Goal: Information Seeking & Learning: Learn about a topic

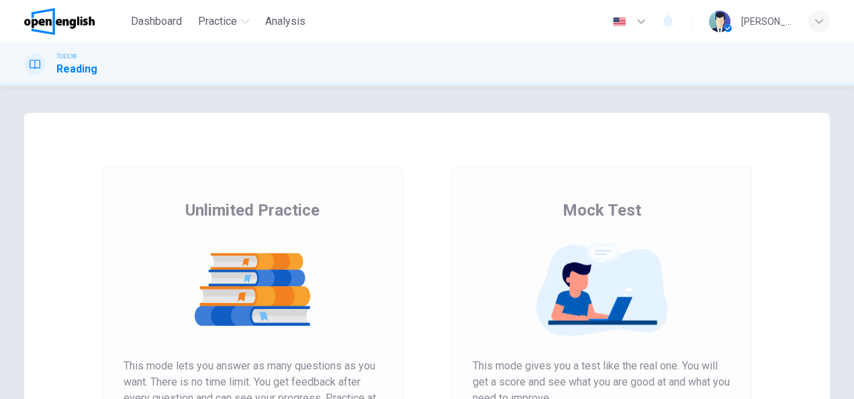
click at [433, 234] on div "Mock Test This mode gives you a test like the real one. You will get a score an…" at bounding box center [601, 346] width 349 height 359
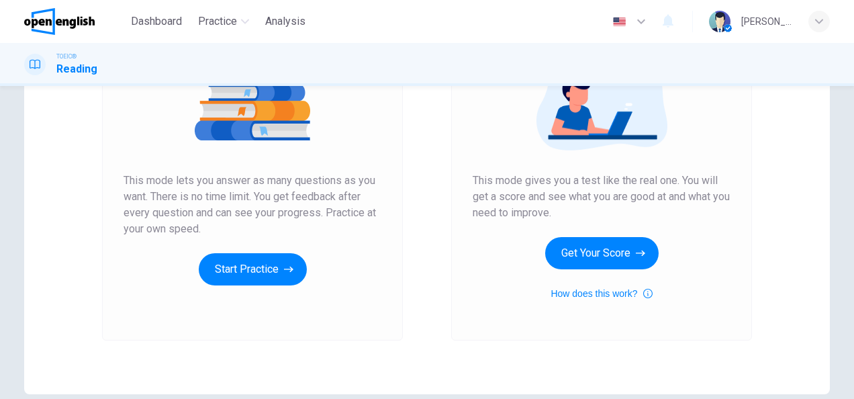
scroll to position [188, 0]
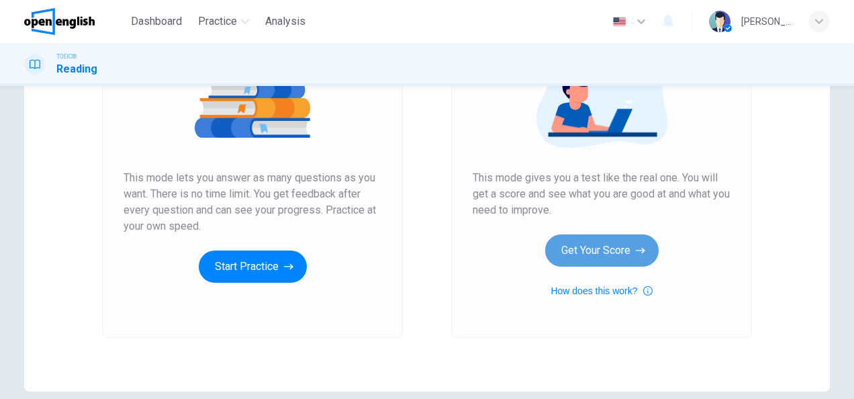
click at [574, 261] on button "Get Your Score" at bounding box center [602, 250] width 114 height 32
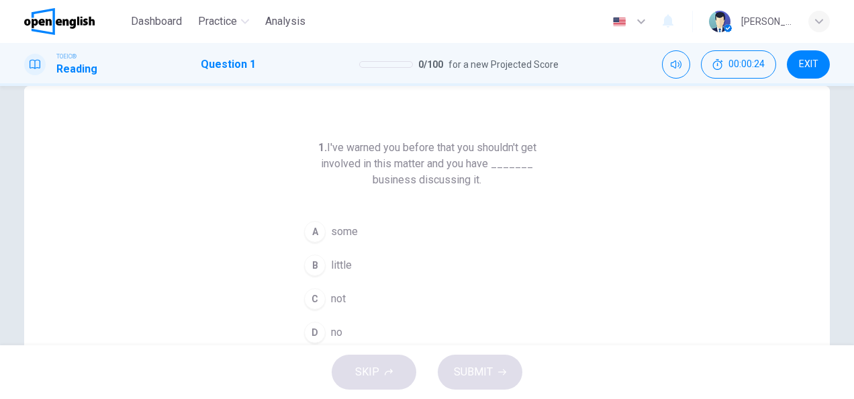
scroll to position [27, 0]
click at [242, 283] on div "1. I've warned you before that you shouldn't get involved in this matter and yo…" at bounding box center [427, 319] width 806 height 467
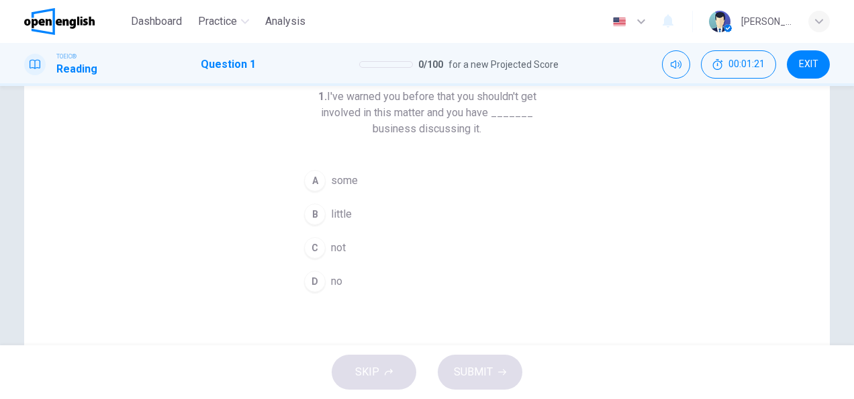
scroll to position [54, 0]
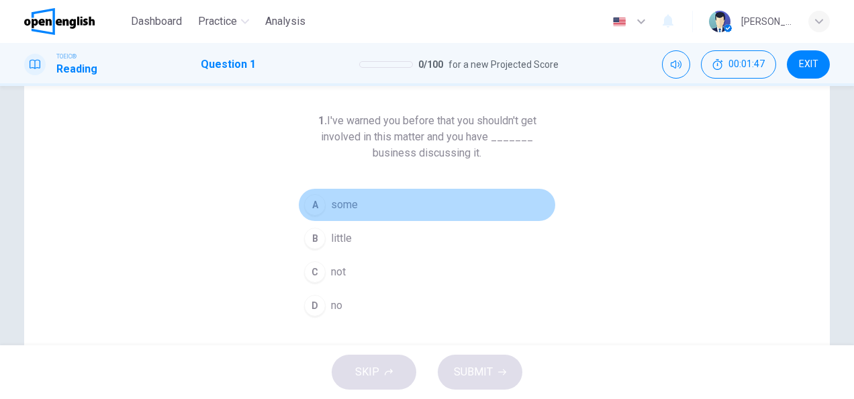
click at [349, 212] on span "some" at bounding box center [344, 205] width 27 height 16
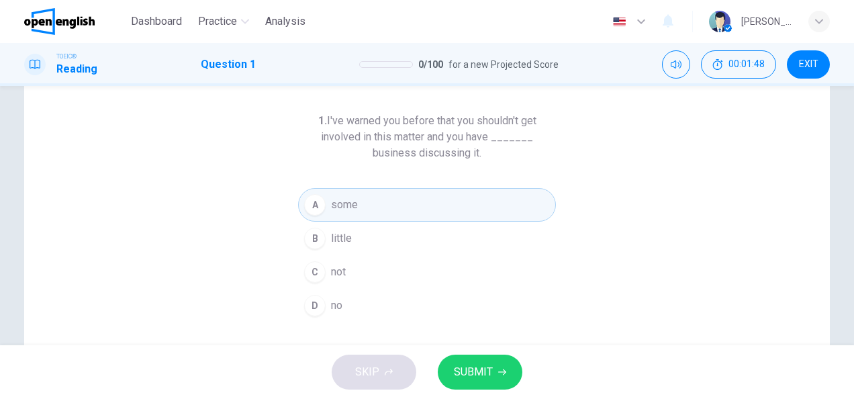
click at [465, 376] on span "SUBMIT" at bounding box center [473, 372] width 39 height 19
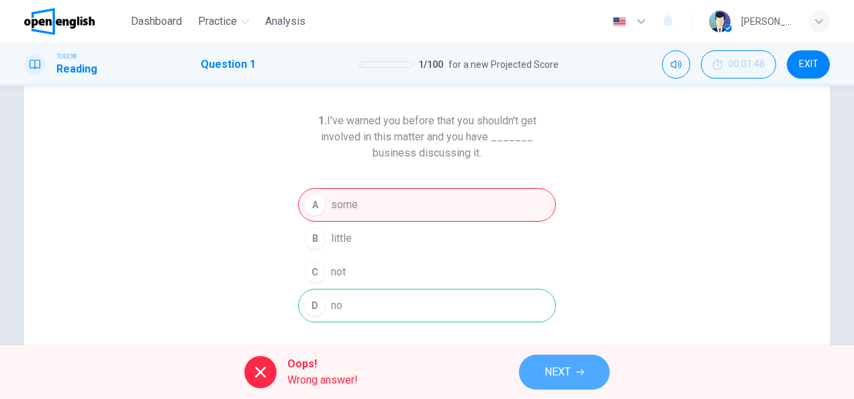
click at [531, 372] on button "NEXT" at bounding box center [564, 372] width 91 height 35
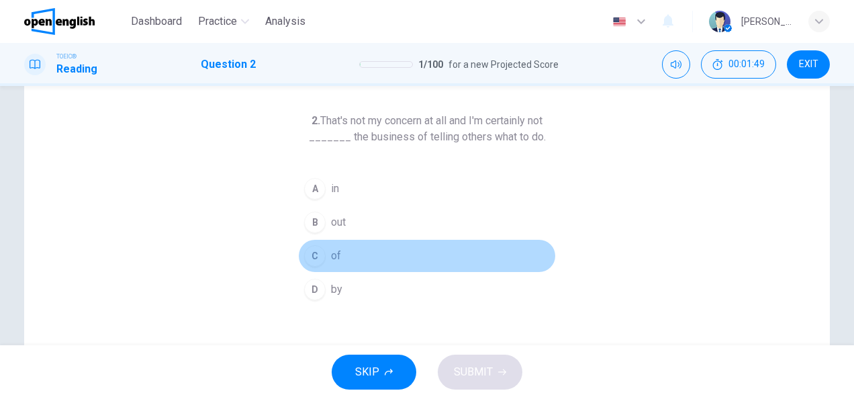
click at [492, 257] on button "C of" at bounding box center [427, 256] width 258 height 34
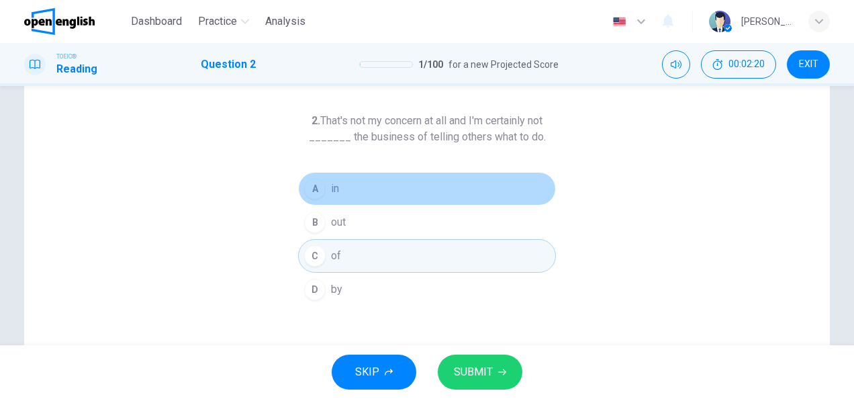
click at [382, 189] on button "A in" at bounding box center [427, 189] width 258 height 34
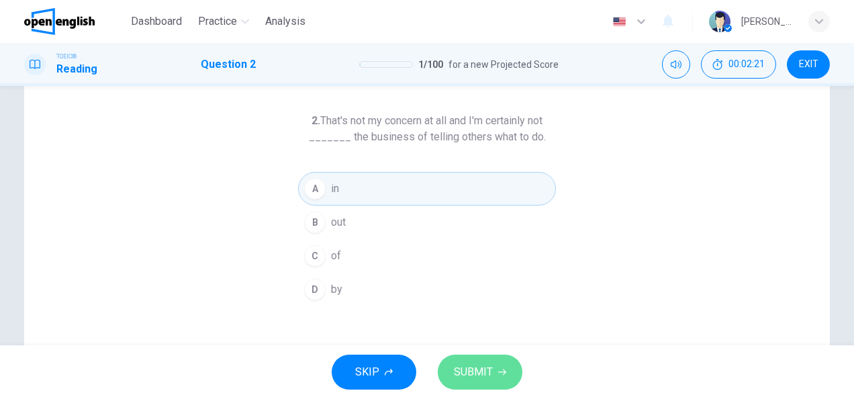
click at [459, 374] on span "SUBMIT" at bounding box center [473, 372] width 39 height 19
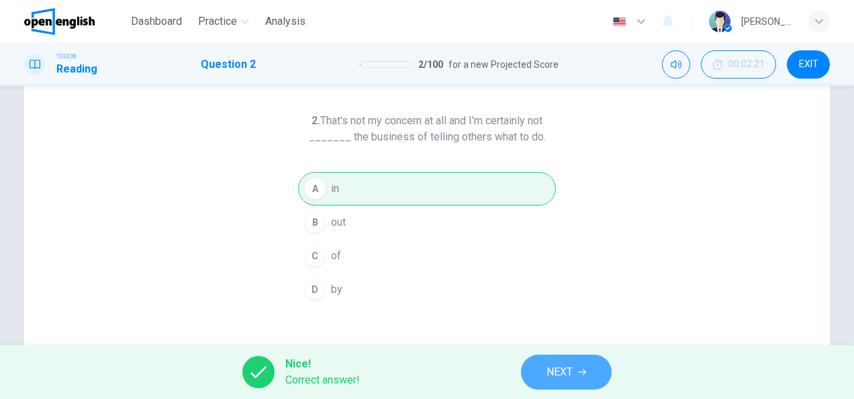
click at [555, 363] on span "NEXT" at bounding box center [560, 372] width 26 height 19
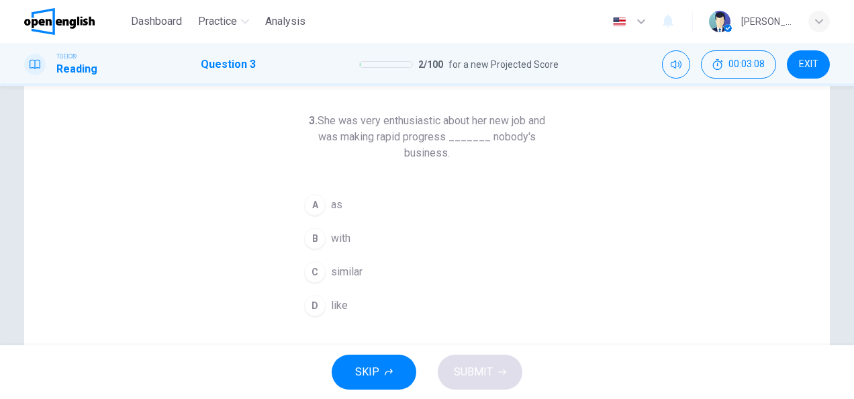
click at [336, 212] on span "as" at bounding box center [336, 205] width 11 height 16
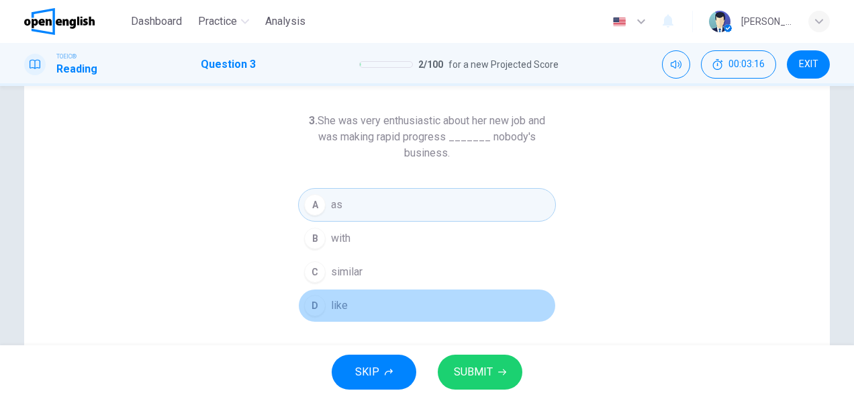
click at [338, 307] on span "like" at bounding box center [339, 306] width 17 height 16
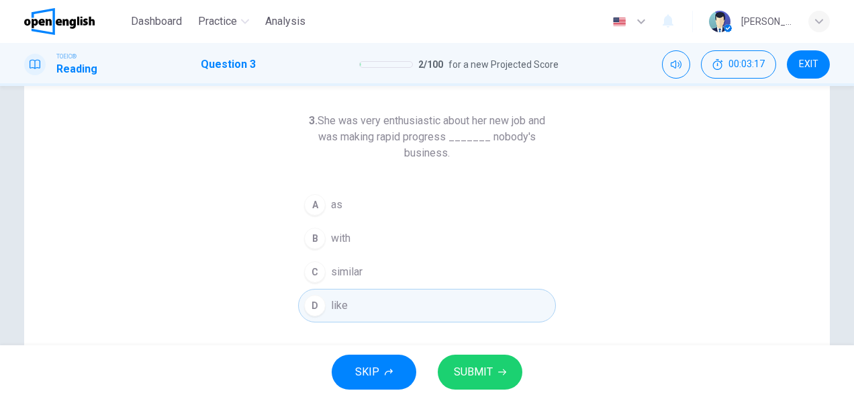
click at [471, 371] on span "SUBMIT" at bounding box center [473, 372] width 39 height 19
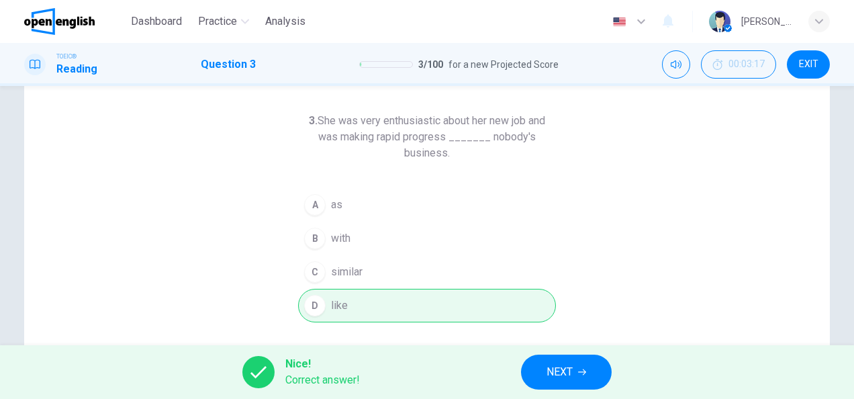
click at [555, 380] on span "NEXT" at bounding box center [560, 372] width 26 height 19
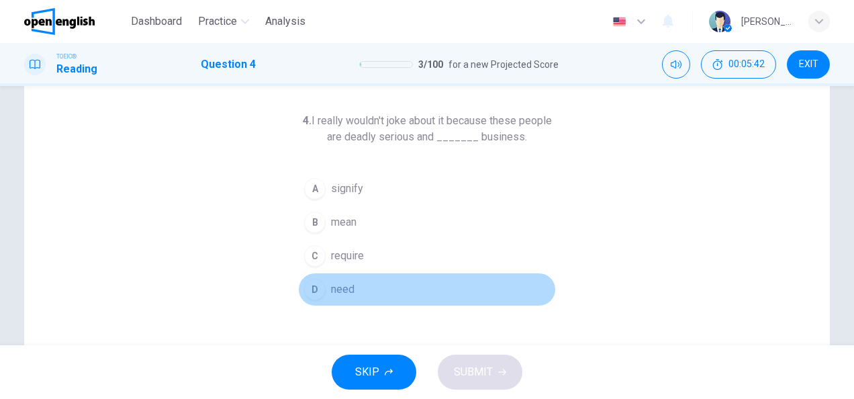
click at [343, 284] on span "need" at bounding box center [343, 289] width 24 height 16
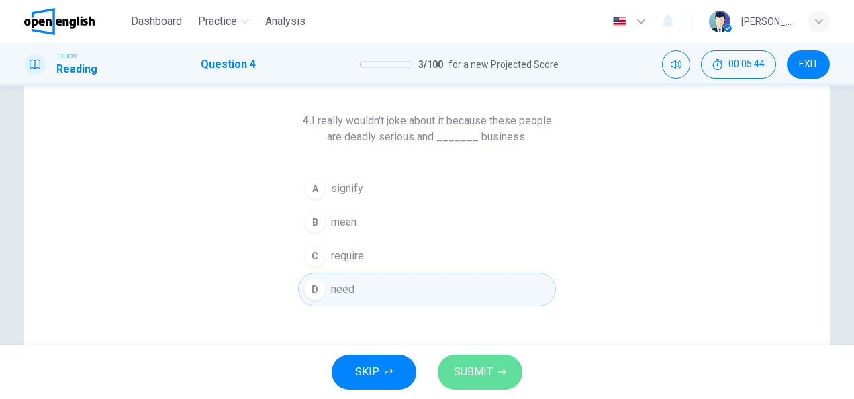
click at [463, 380] on span "SUBMIT" at bounding box center [473, 372] width 39 height 19
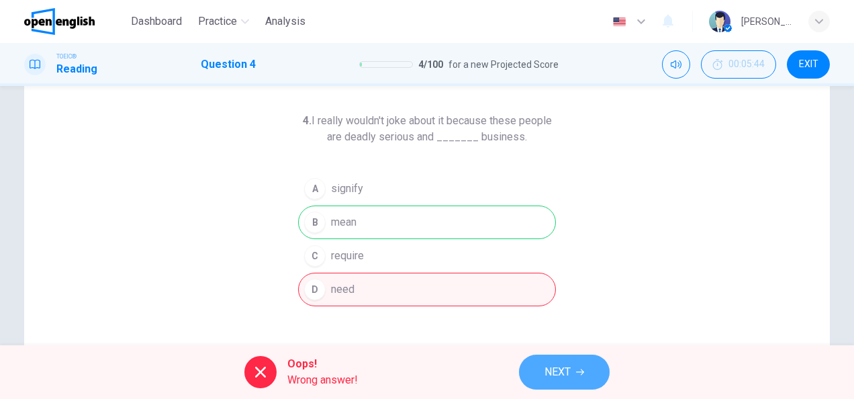
click at [563, 369] on span "NEXT" at bounding box center [558, 372] width 26 height 19
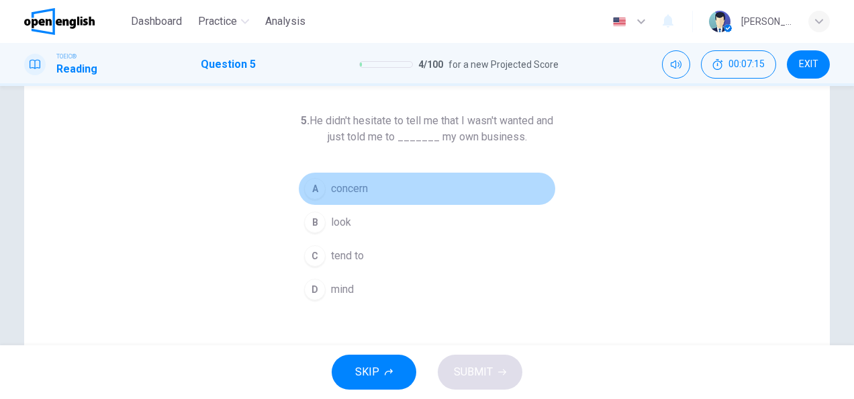
click at [345, 186] on span "concern" at bounding box center [349, 189] width 37 height 16
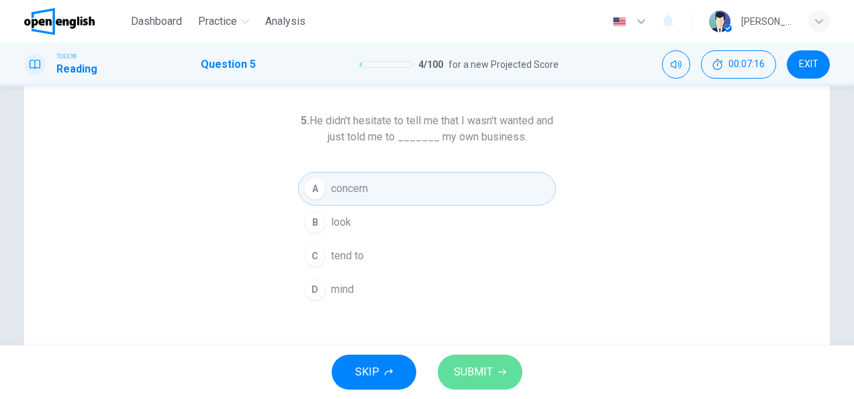
click at [470, 377] on span "SUBMIT" at bounding box center [473, 372] width 39 height 19
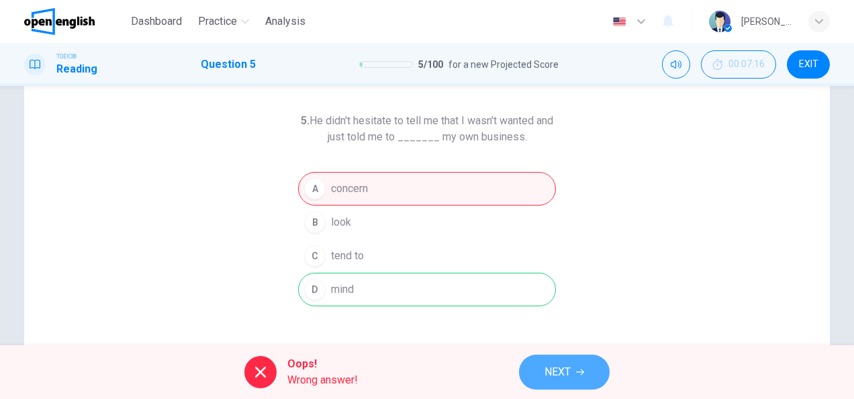
click at [564, 371] on span "NEXT" at bounding box center [558, 372] width 26 height 19
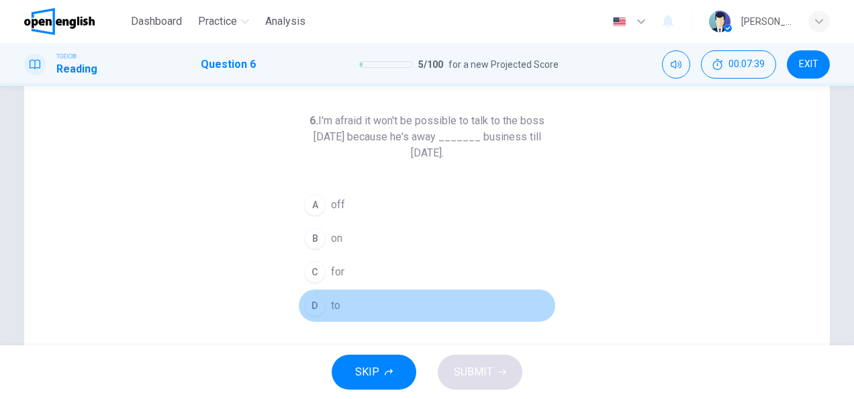
click at [332, 306] on span "to" at bounding box center [335, 306] width 9 height 16
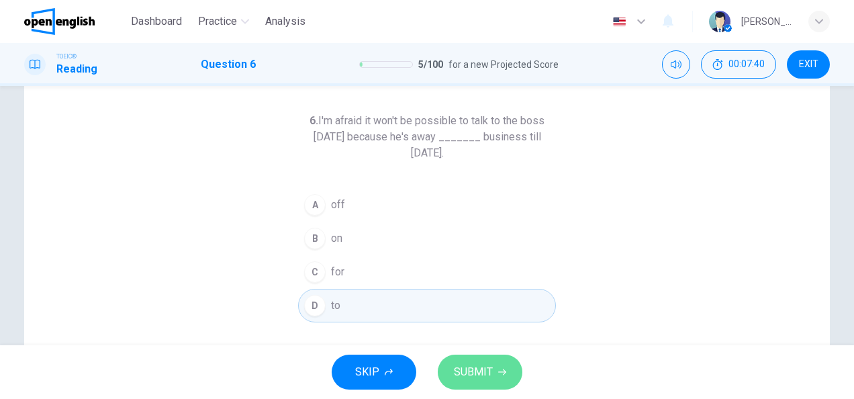
click at [466, 379] on span "SUBMIT" at bounding box center [473, 372] width 39 height 19
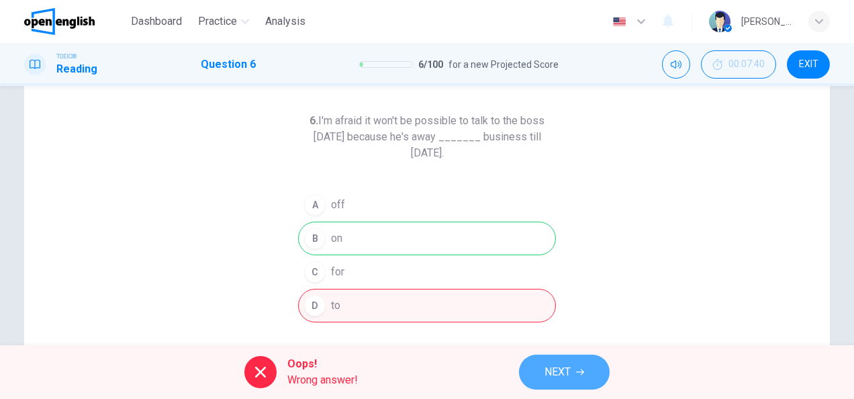
click at [572, 364] on button "NEXT" at bounding box center [564, 372] width 91 height 35
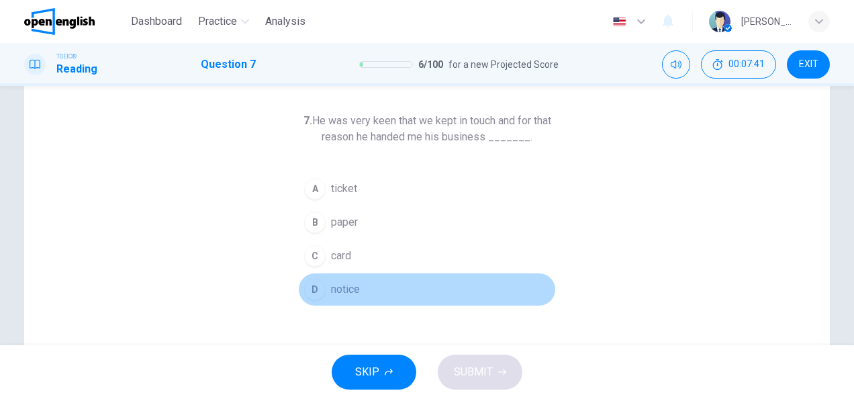
click at [531, 289] on button "D notice" at bounding box center [427, 290] width 258 height 34
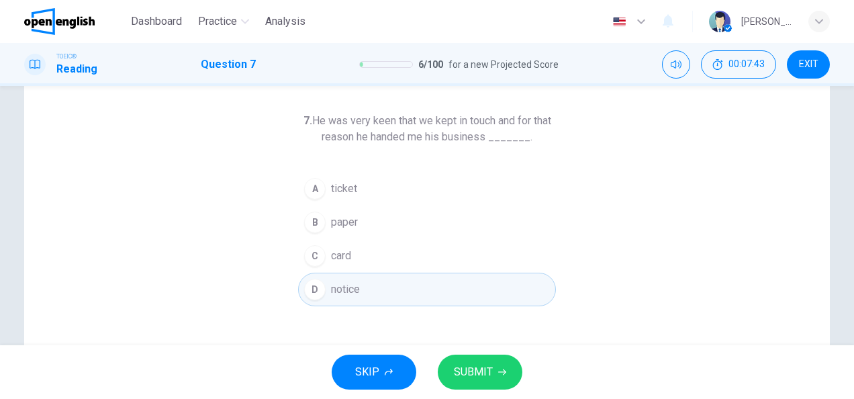
click at [660, 242] on div "7. He was very keen that we kept in touch and for that reason he handed me his …" at bounding box center [427, 292] width 806 height 467
click at [348, 259] on span "card" at bounding box center [341, 256] width 20 height 16
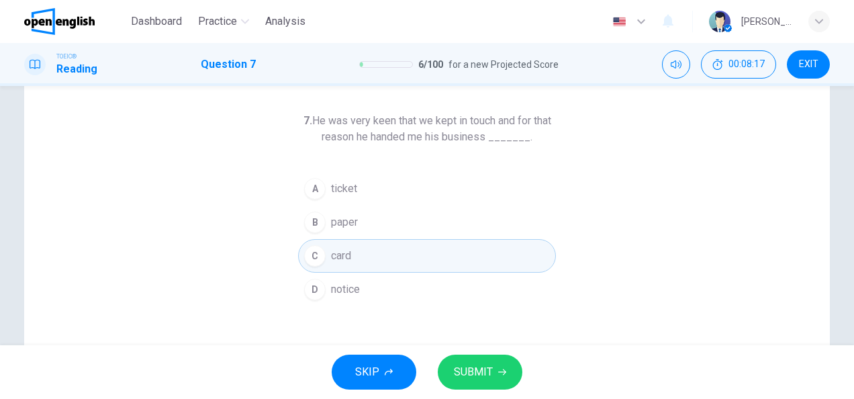
click at [212, 152] on div "7. He was very keen that we kept in touch and for that reason he handed me his …" at bounding box center [427, 292] width 806 height 467
click at [475, 369] on span "SUBMIT" at bounding box center [473, 372] width 39 height 19
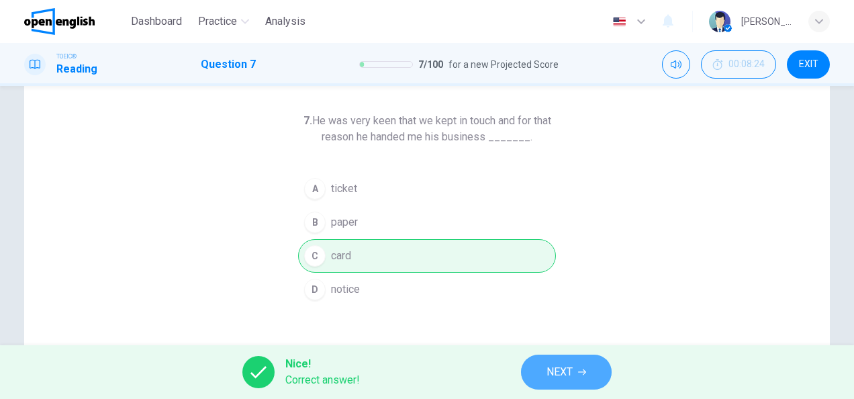
click at [592, 381] on button "NEXT" at bounding box center [566, 372] width 91 height 35
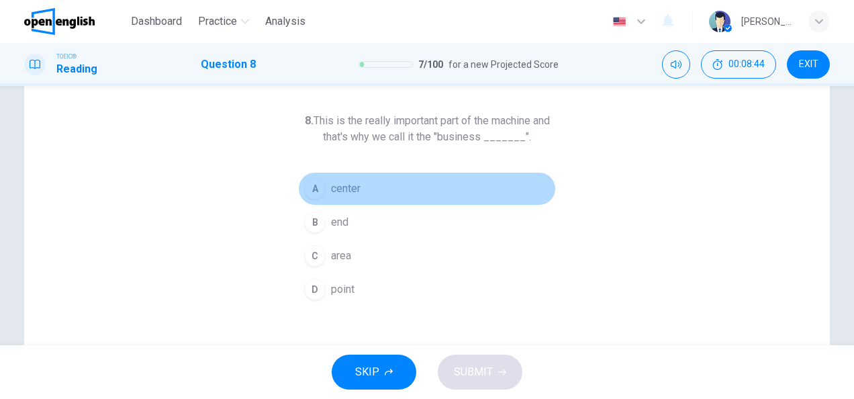
click at [358, 185] on button "A center" at bounding box center [427, 189] width 258 height 34
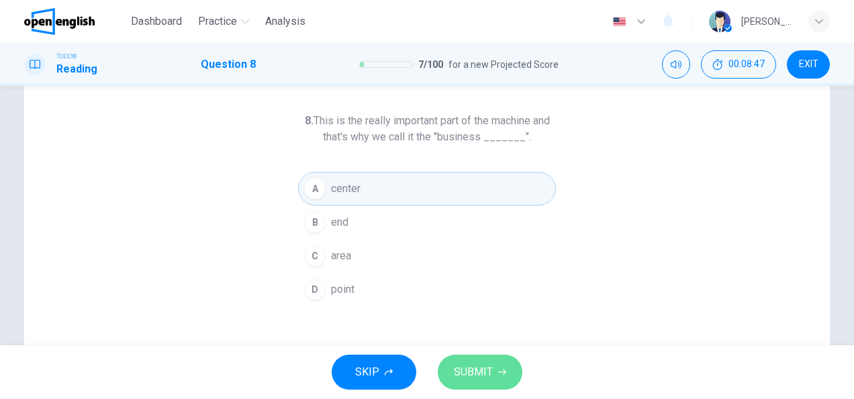
click at [459, 366] on span "SUBMIT" at bounding box center [473, 372] width 39 height 19
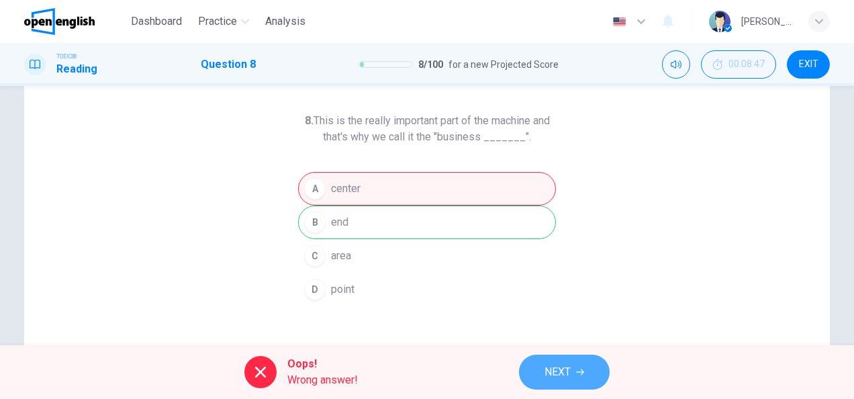
click at [563, 379] on span "NEXT" at bounding box center [558, 372] width 26 height 19
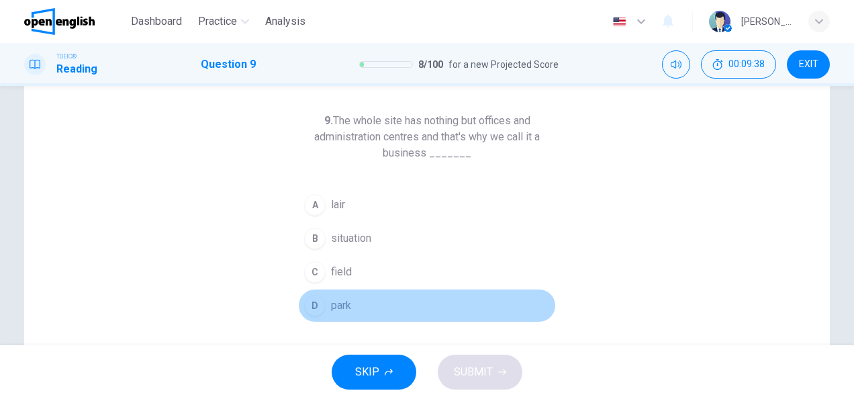
click at [342, 305] on span "park" at bounding box center [341, 306] width 20 height 16
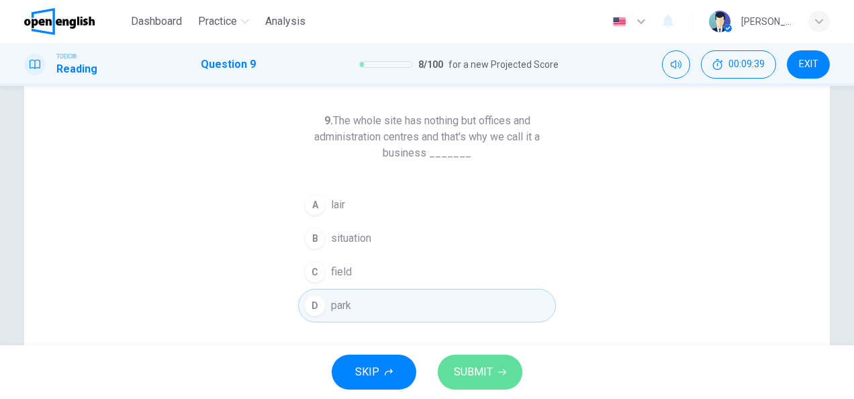
click at [491, 381] on button "SUBMIT" at bounding box center [480, 372] width 85 height 35
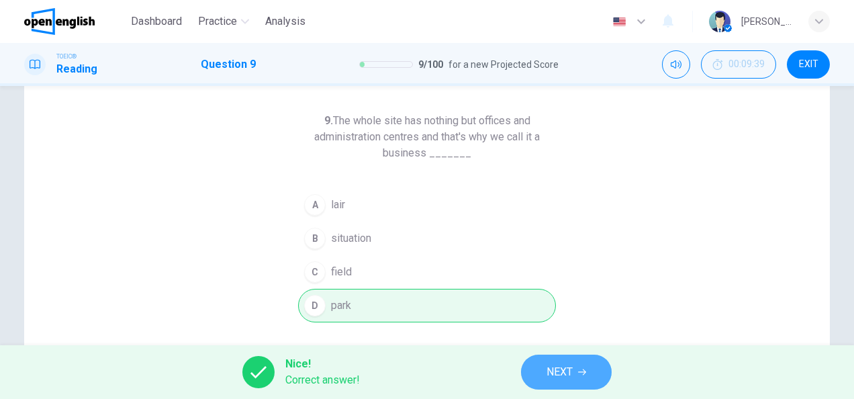
click at [580, 380] on button "NEXT" at bounding box center [566, 372] width 91 height 35
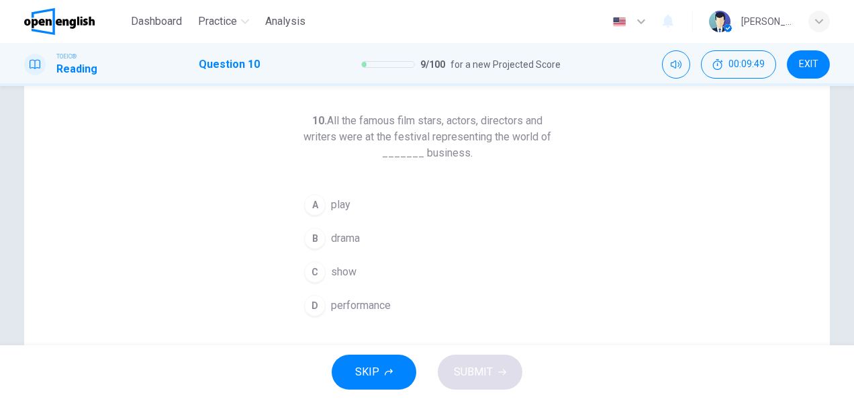
click at [342, 275] on span "show" at bounding box center [344, 272] width 26 height 16
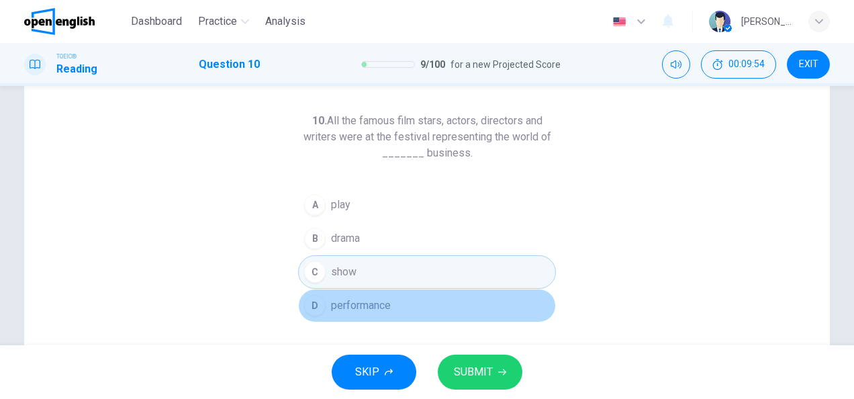
click at [351, 302] on span "performance" at bounding box center [361, 306] width 60 height 16
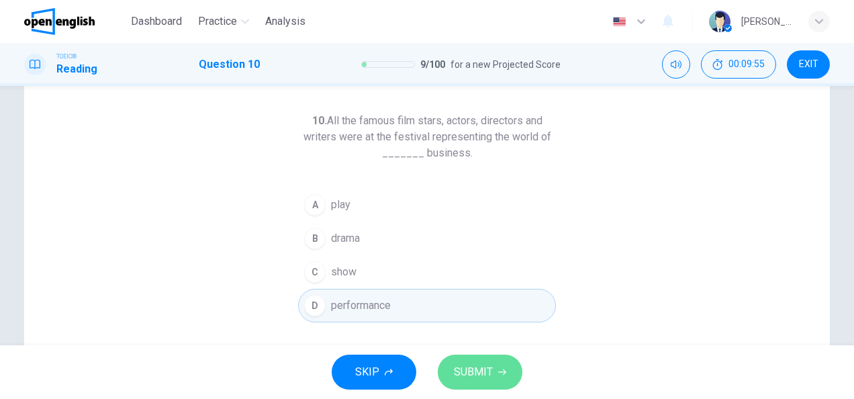
click at [477, 373] on span "SUBMIT" at bounding box center [473, 372] width 39 height 19
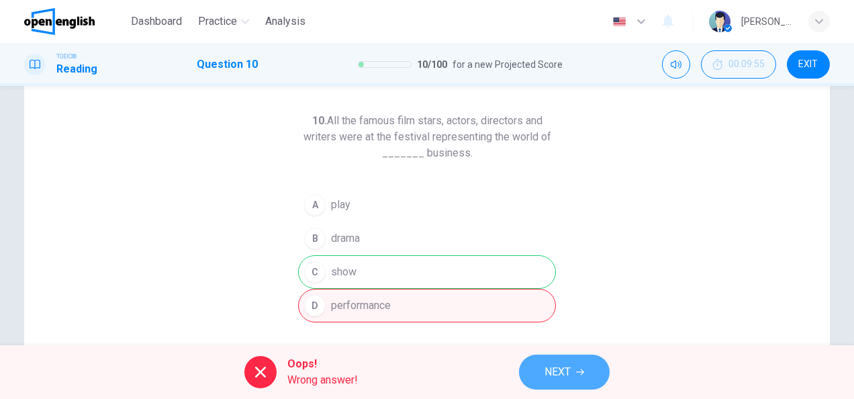
click at [559, 368] on span "NEXT" at bounding box center [558, 372] width 26 height 19
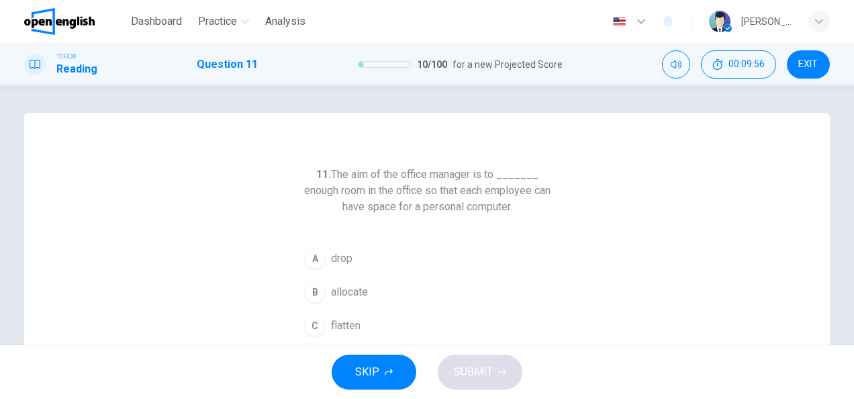
click at [566, 271] on div "11. The aim of the office manager is to _______ enough room in the office so th…" at bounding box center [427, 346] width 806 height 467
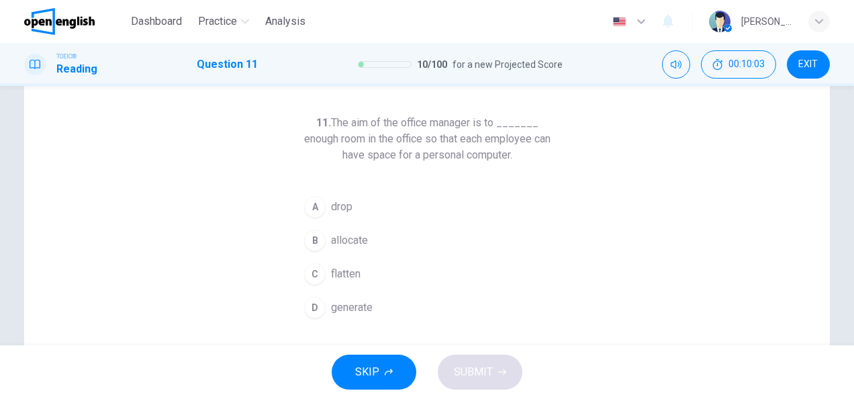
scroll to position [54, 0]
click at [253, 200] on div "11. The aim of the office manager is to _______ enough room in the office so th…" at bounding box center [427, 292] width 806 height 467
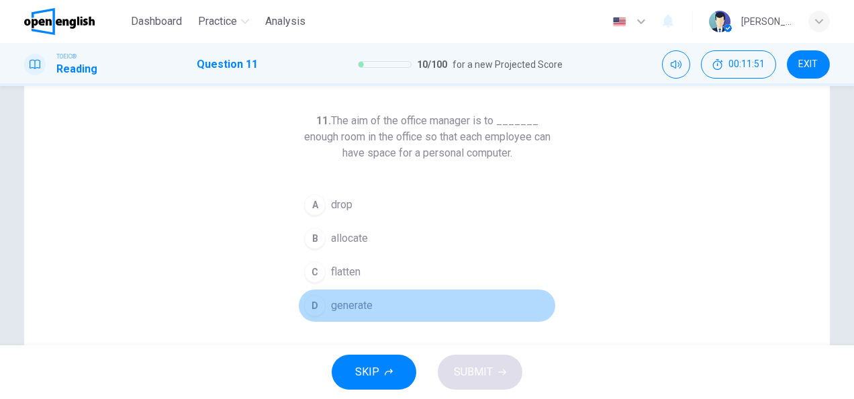
click at [331, 307] on span "generate" at bounding box center [352, 306] width 42 height 16
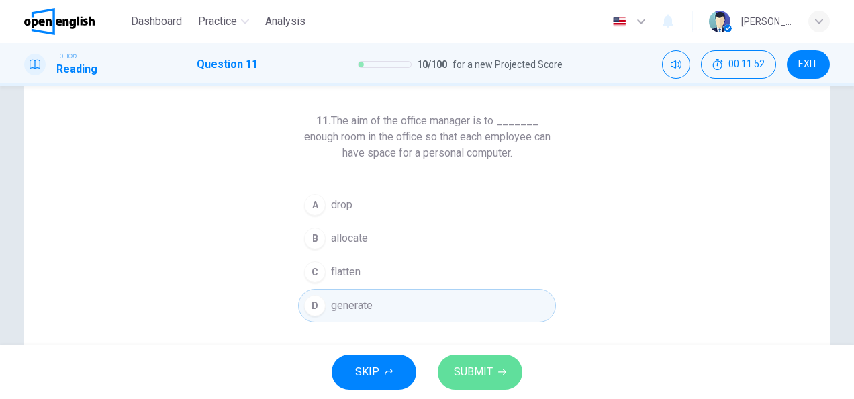
click at [459, 375] on span "SUBMIT" at bounding box center [473, 372] width 39 height 19
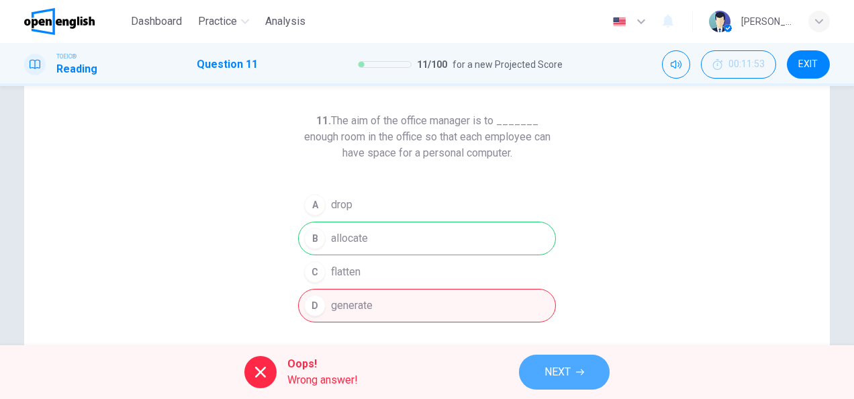
click at [570, 371] on span "NEXT" at bounding box center [558, 372] width 26 height 19
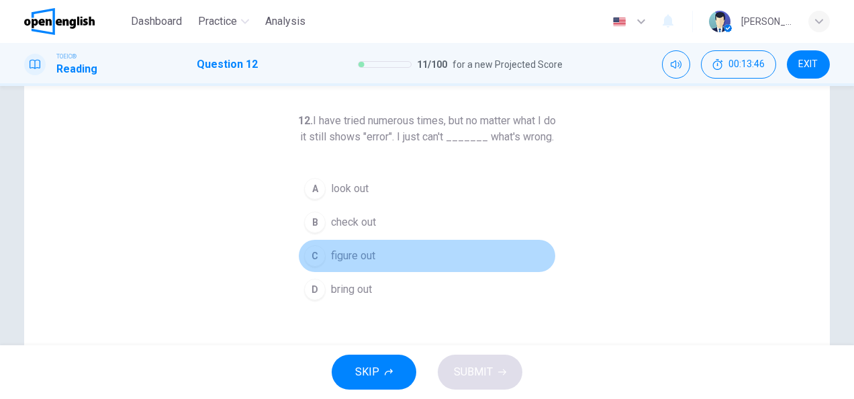
click at [351, 264] on span "figure out" at bounding box center [353, 256] width 44 height 16
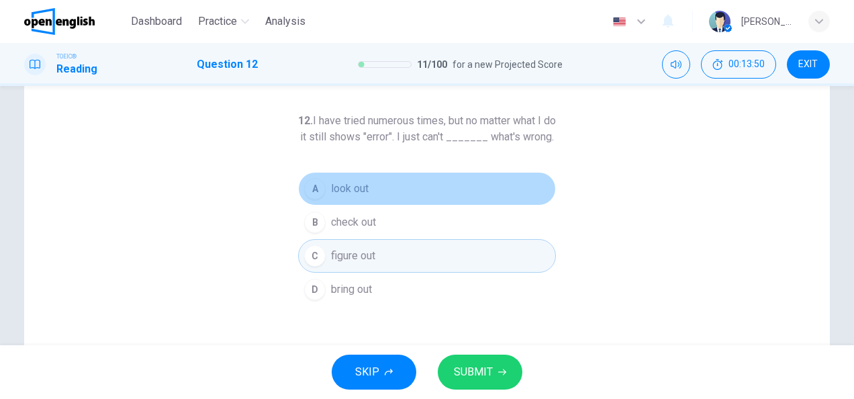
click at [356, 206] on button "A look out" at bounding box center [427, 189] width 258 height 34
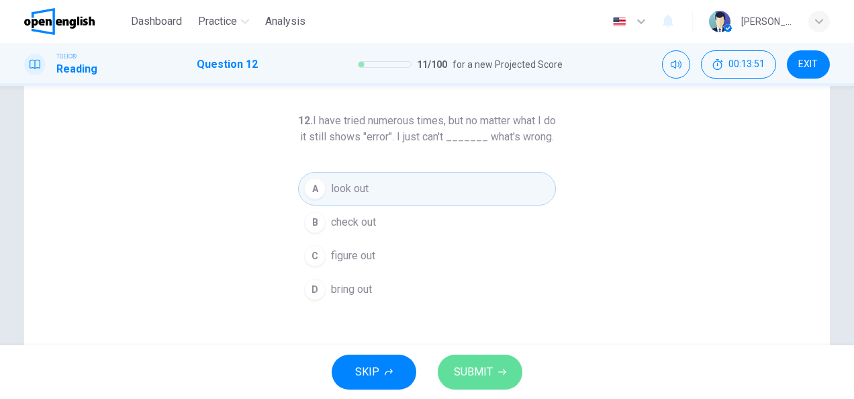
click at [479, 381] on button "SUBMIT" at bounding box center [480, 372] width 85 height 35
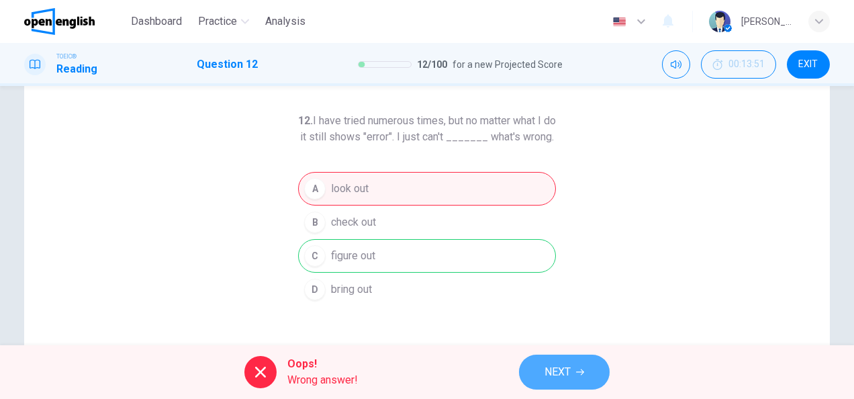
click at [570, 375] on span "NEXT" at bounding box center [558, 372] width 26 height 19
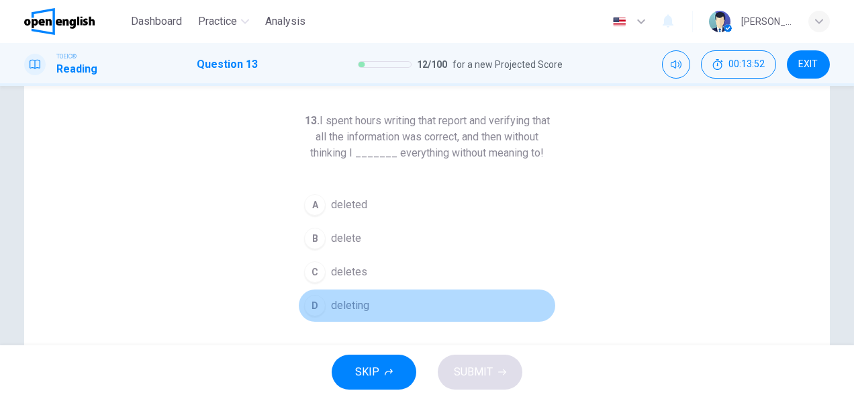
click at [535, 299] on button "D deleting" at bounding box center [427, 306] width 258 height 34
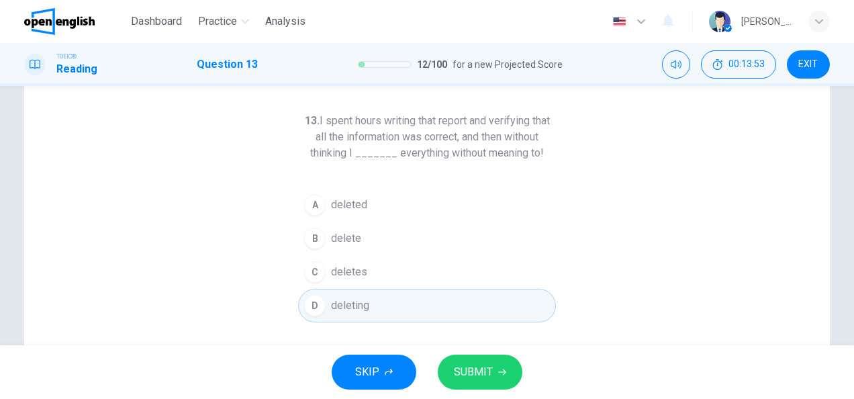
click at [672, 255] on div "13. I spent hours writing that report and verifying that all the information wa…" at bounding box center [427, 292] width 806 height 467
click at [384, 233] on button "B delete" at bounding box center [427, 239] width 258 height 34
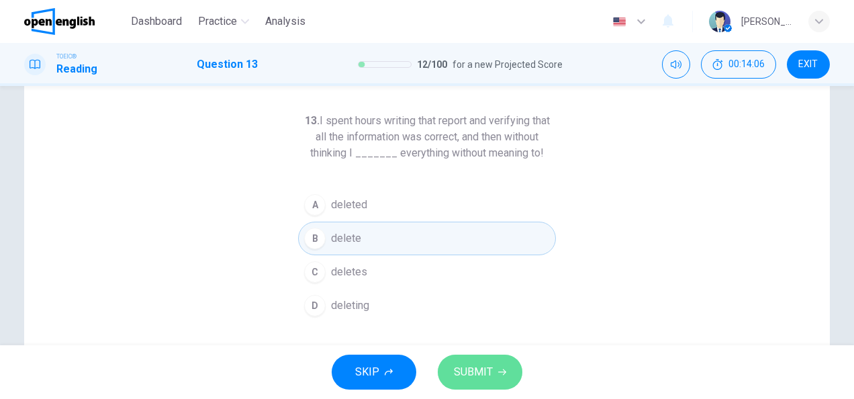
click at [486, 372] on span "SUBMIT" at bounding box center [473, 372] width 39 height 19
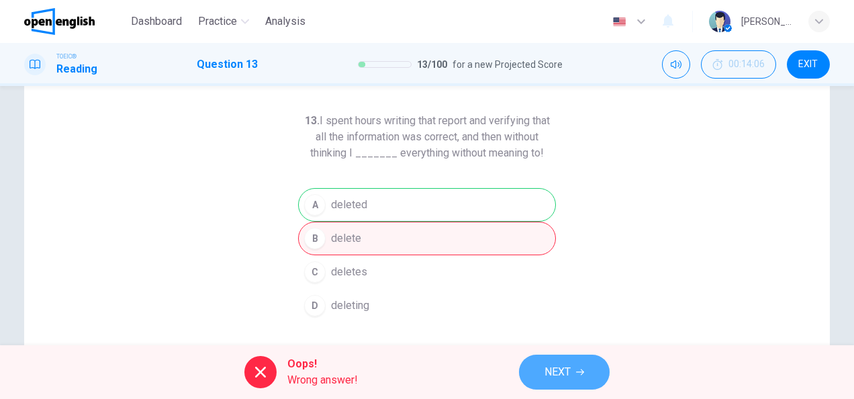
click at [574, 367] on button "NEXT" at bounding box center [564, 372] width 91 height 35
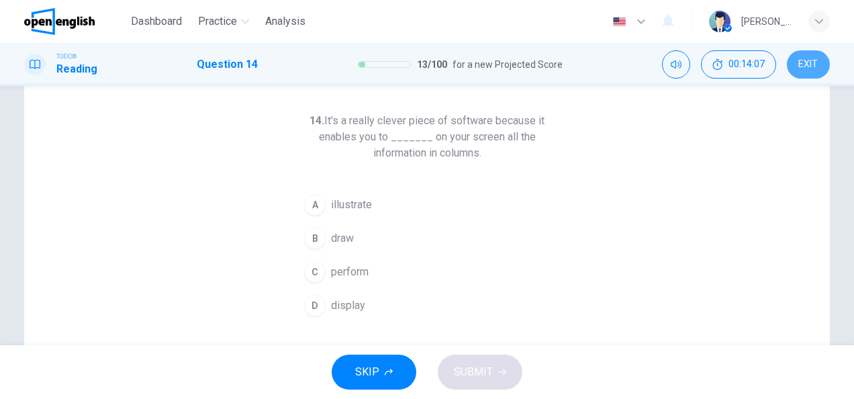
click at [807, 63] on span "EXIT" at bounding box center [808, 64] width 19 height 11
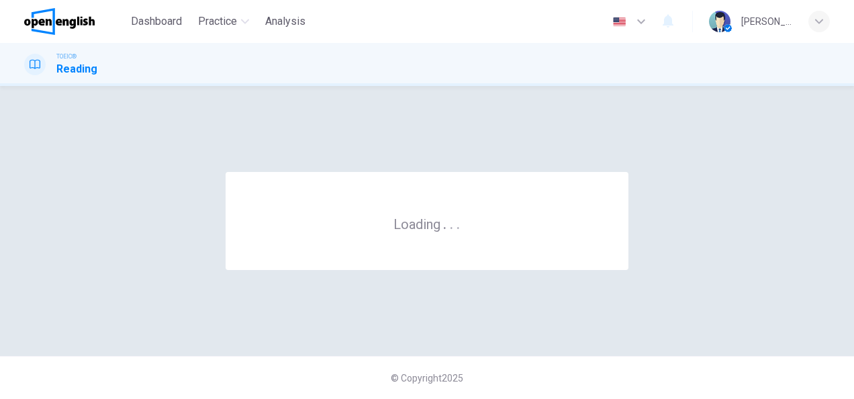
scroll to position [0, 0]
